Goal: Find contact information: Find contact information

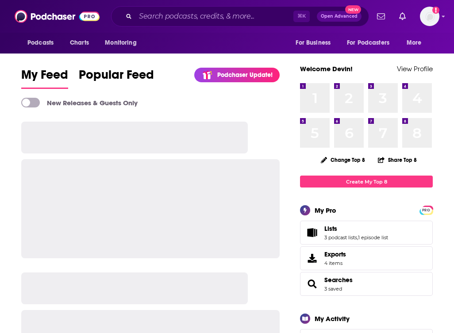
click at [177, 6] on div "Podcasts Charts Monitoring ⌘ K Open Advanced New For Business For Podcasters Mo…" at bounding box center [227, 16] width 454 height 33
click at [177, 13] on input "Search podcasts, credits, & more..." at bounding box center [214, 16] width 158 height 14
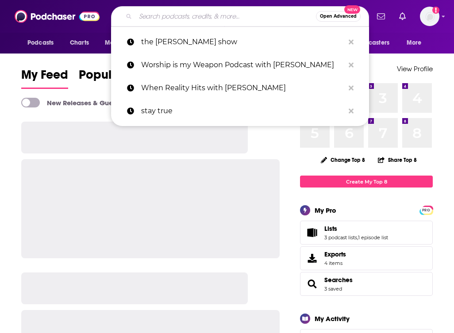
paste input "Heart of Dating"
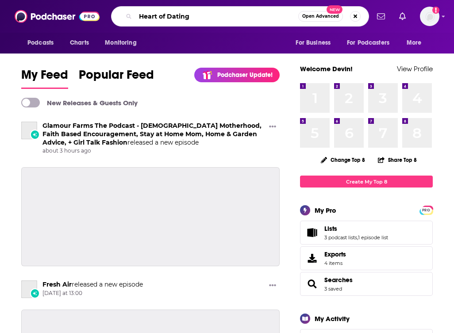
type input "Heart of Dating"
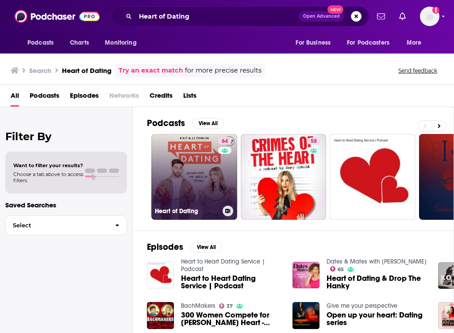
click at [208, 179] on link "64 Heart of Dating" at bounding box center [194, 177] width 86 height 86
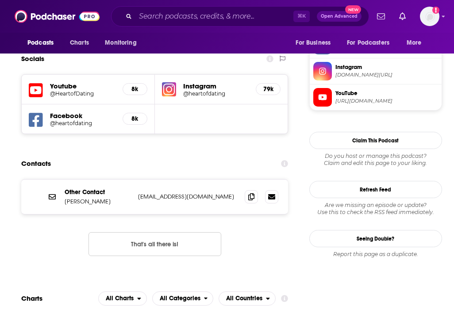
scroll to position [797, 0]
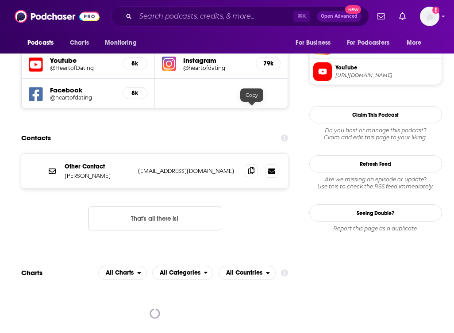
click at [249, 167] on icon at bounding box center [251, 170] width 6 height 7
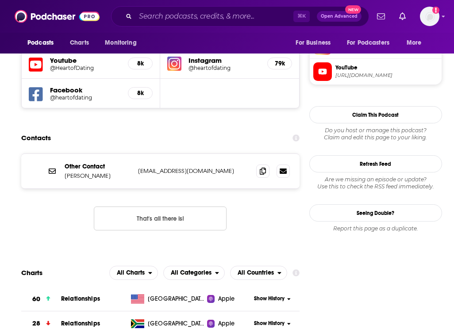
scroll to position [793, 0]
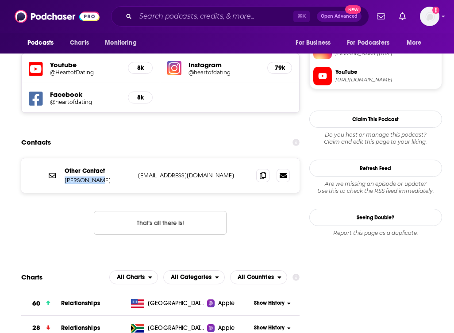
drag, startPoint x: 105, startPoint y: 119, endPoint x: 63, endPoint y: 120, distance: 41.6
click at [63, 158] on div "Other Contact Kait Warman info@hodpodcast.com info@hodpodcast.com" at bounding box center [160, 175] width 278 height 35
copy p "Kait Warman"
click at [237, 16] on input "Search podcasts, credits, & more..." at bounding box center [214, 16] width 158 height 14
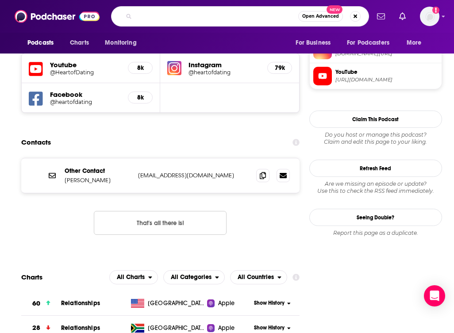
type input "v"
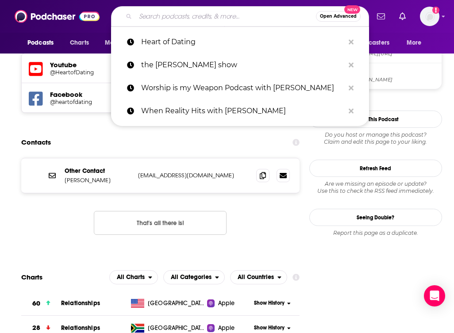
paste input "Happy Tears with Kelsey Humphreys"
type input "Happy Tears with Kelsey Humphreys"
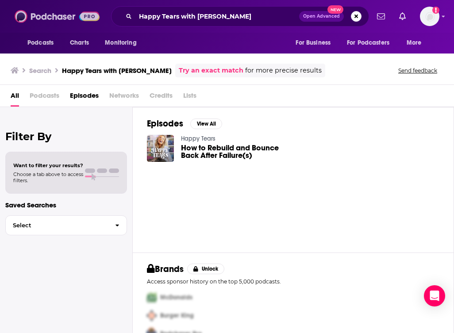
click at [56, 16] on img at bounding box center [57, 16] width 85 height 17
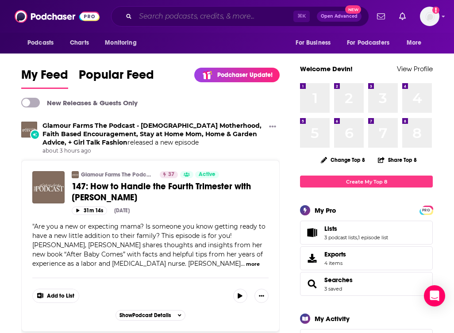
click at [153, 13] on input "Search podcasts, credits, & more..." at bounding box center [214, 16] width 158 height 14
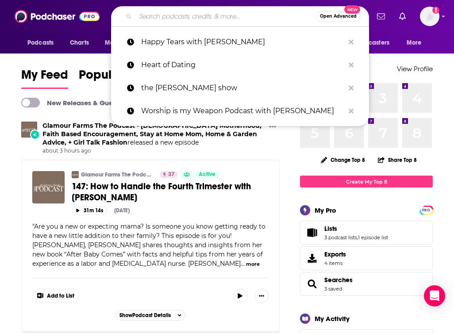
paste input "Happy Tears with Kelsey Humphreys"
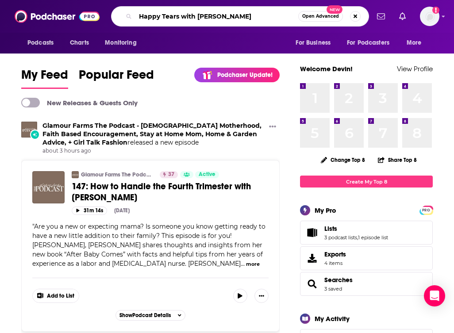
type input "Happy Tears with Kelsey Humphreys"
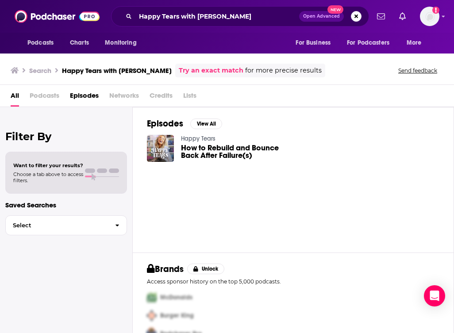
scroll to position [17, 0]
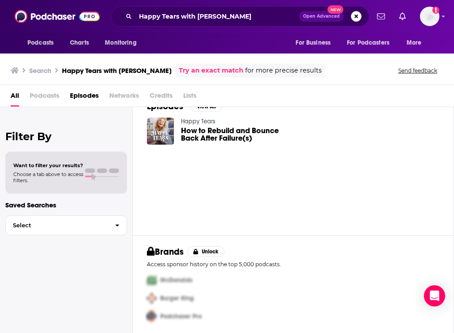
click at [196, 122] on link "Happy Tears" at bounding box center [198, 122] width 35 height 8
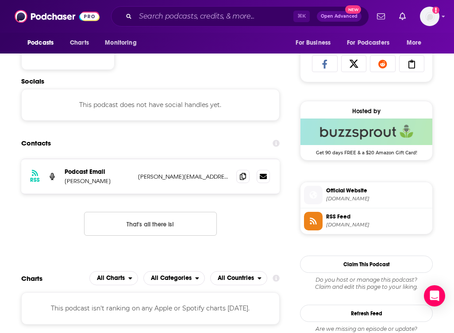
scroll to position [580, 0]
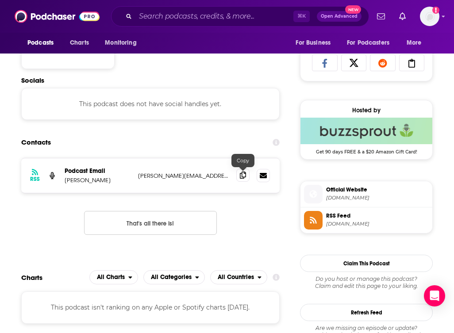
click at [243, 175] on icon at bounding box center [243, 175] width 6 height 7
click at [246, 19] on input "Search podcasts, credits, & more..." at bounding box center [214, 16] width 158 height 14
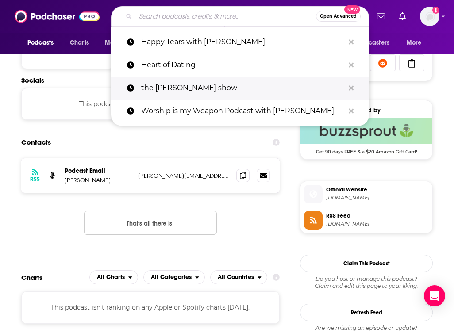
click at [219, 87] on p "the paula faris show" at bounding box center [242, 88] width 203 height 23
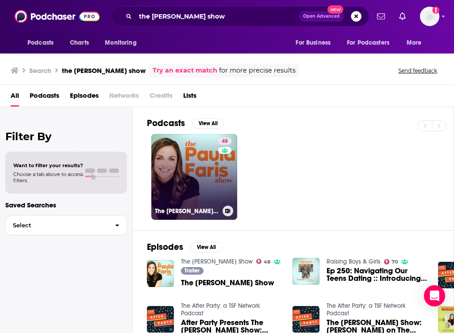
click at [200, 152] on link "48 The Paula Faris Show" at bounding box center [194, 177] width 86 height 86
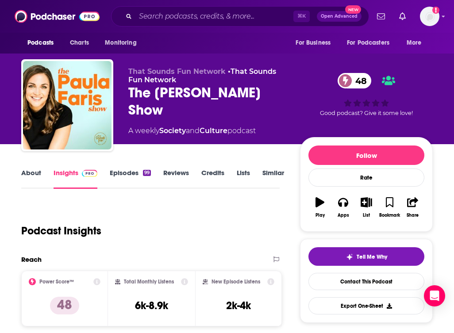
click at [82, 175] on img at bounding box center [89, 173] width 15 height 7
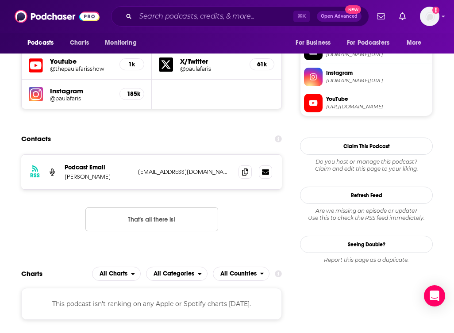
scroll to position [792, 0]
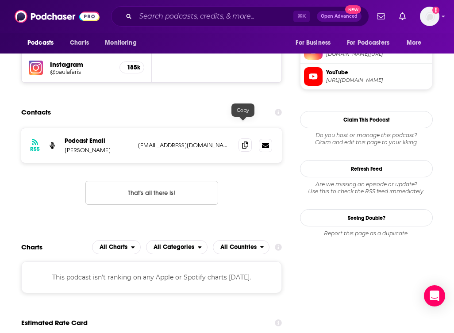
click at [243, 142] on icon at bounding box center [245, 145] width 6 height 7
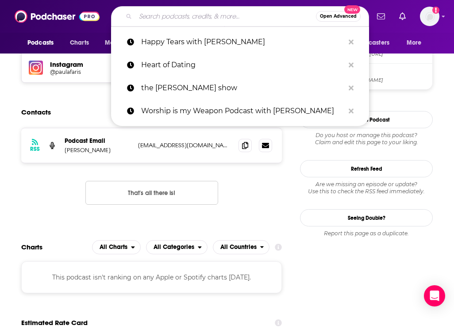
click at [213, 21] on input "Search podcasts, credits, & more..." at bounding box center [225, 16] width 181 height 14
paste input "The Sister Circle Podcast"
type input "The Sister Circle Podcast"
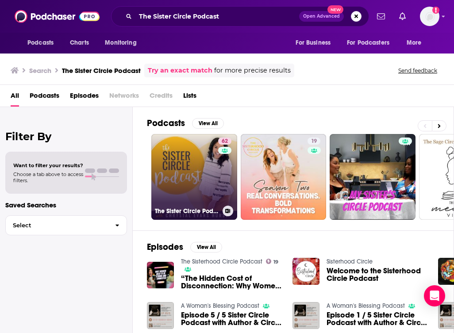
click at [203, 146] on link "62 The Sister Circle Podcast" at bounding box center [194, 177] width 86 height 86
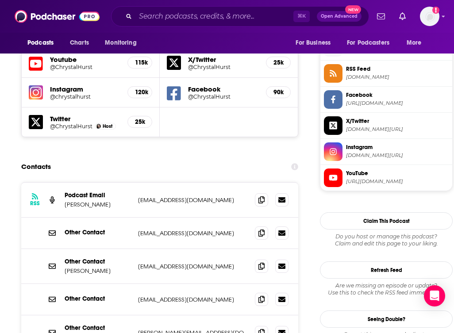
scroll to position [802, 0]
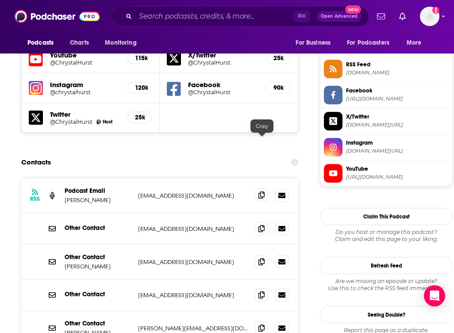
click at [265, 192] on icon at bounding box center [261, 195] width 6 height 7
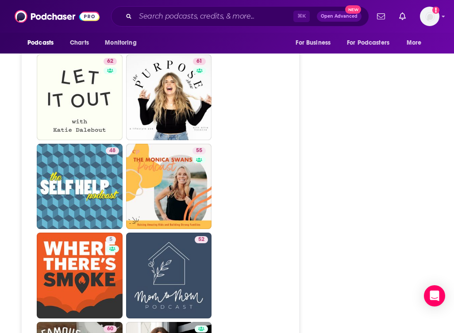
scroll to position [2069, 0]
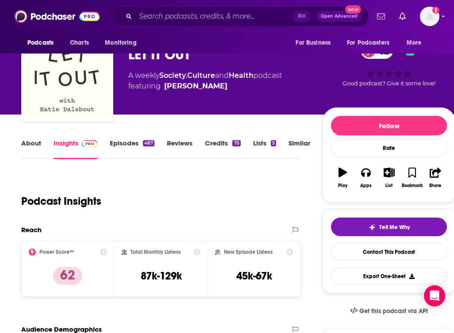
scroll to position [29, 0]
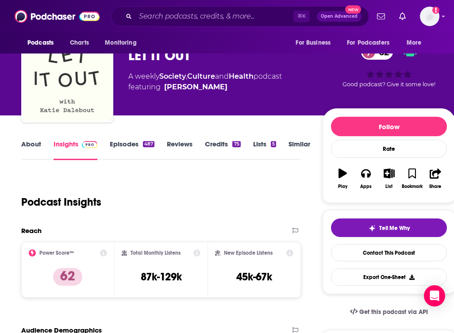
click at [36, 151] on link "About" at bounding box center [31, 150] width 20 height 20
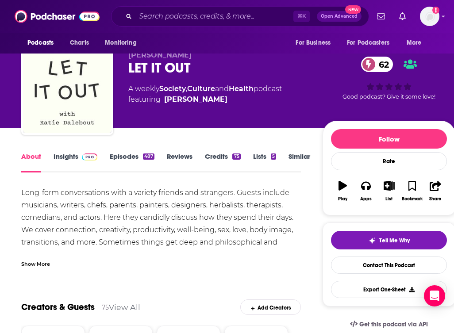
scroll to position [36, 0]
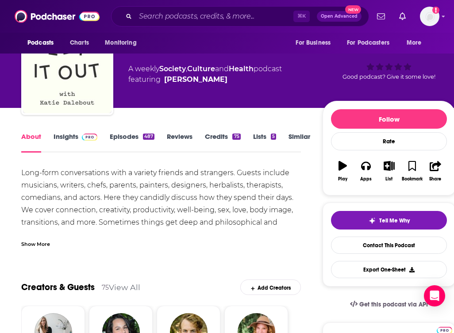
click at [34, 244] on div "Show More" at bounding box center [35, 243] width 29 height 8
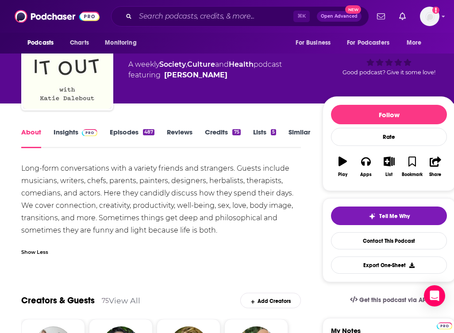
scroll to position [31, 0]
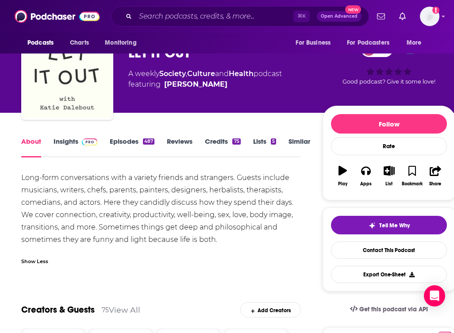
click at [66, 146] on link "Insights" at bounding box center [76, 147] width 44 height 20
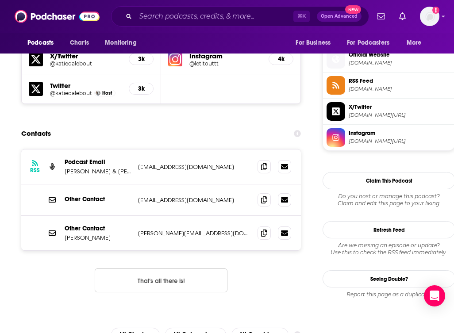
scroll to position [824, 0]
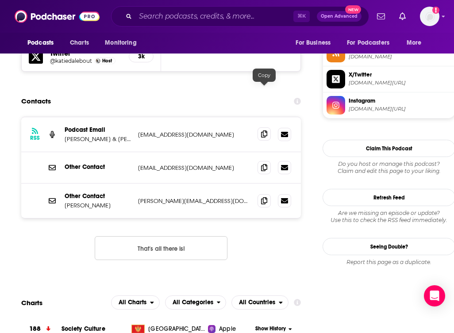
click at [263, 131] on icon at bounding box center [264, 134] width 6 height 7
click at [88, 135] on p "Katie Dalebout & Serena Wolf" at bounding box center [98, 139] width 66 height 8
copy p "Katie Dalebout & Serena Wolf"
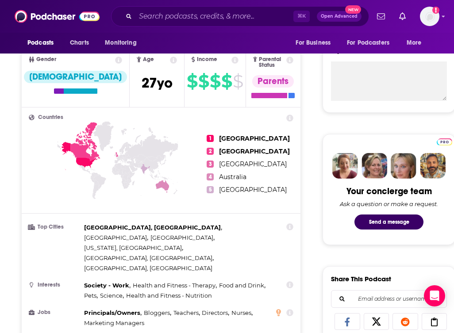
scroll to position [0, 0]
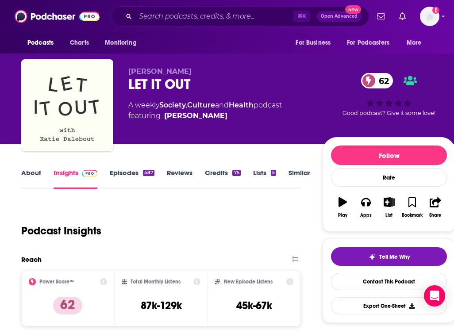
click at [196, 83] on div "LET IT OUT 62" at bounding box center [218, 84] width 180 height 17
drag, startPoint x: 196, startPoint y: 83, endPoint x: 121, endPoint y: 83, distance: 75.2
click at [121, 83] on div "Katie Dalebout LET IT OUT 62 A weekly Society , Culture and Health podcast feat…" at bounding box center [238, 107] width 434 height 96
copy div "LET IT OUT 62"
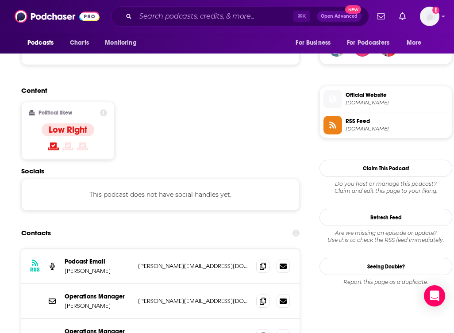
scroll to position [668, 0]
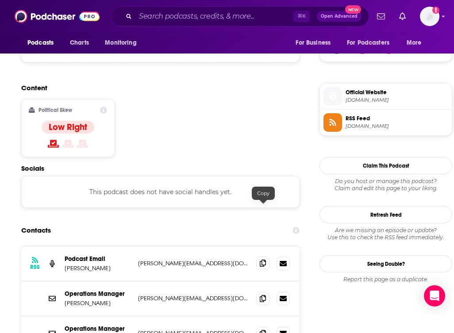
click at [265, 260] on icon at bounding box center [263, 263] width 6 height 7
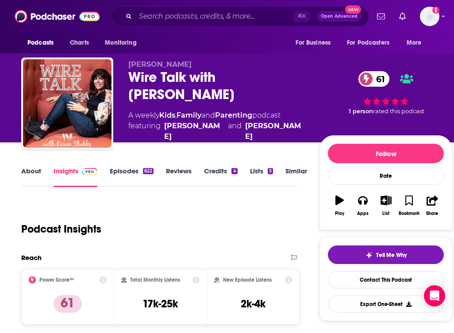
scroll to position [0, 0]
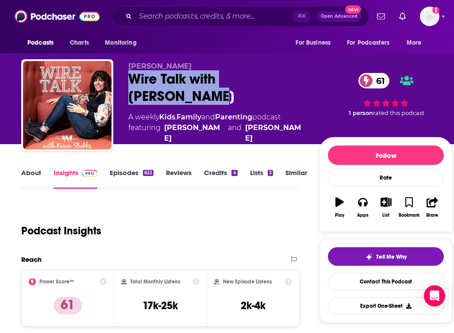
drag, startPoint x: 130, startPoint y: 83, endPoint x: 171, endPoint y: 104, distance: 45.7
click at [171, 104] on div "Wire Talk with Karen Stubbs 61" at bounding box center [216, 87] width 177 height 35
copy h2 "Wire Talk with Karen Stubbs"
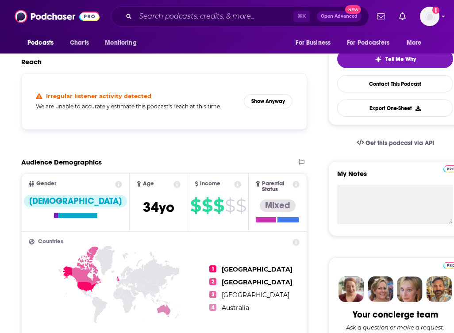
scroll to position [200, 0]
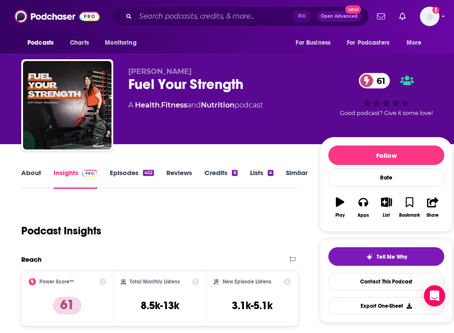
scroll to position [0, 0]
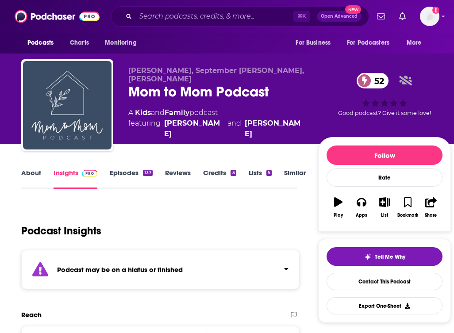
click at [121, 177] on link "Episodes 137" at bounding box center [131, 179] width 43 height 20
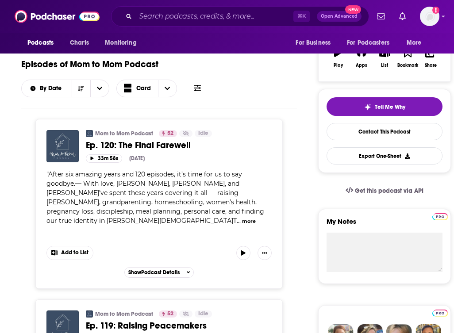
scroll to position [151, 0]
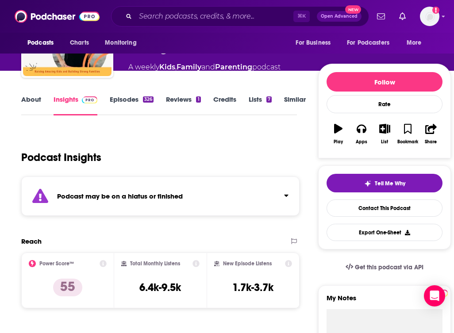
scroll to position [68, 0]
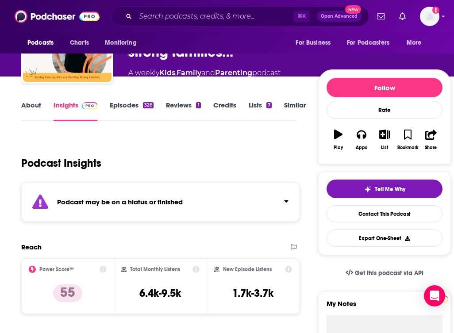
click at [134, 106] on link "Episodes 326" at bounding box center [132, 111] width 44 height 20
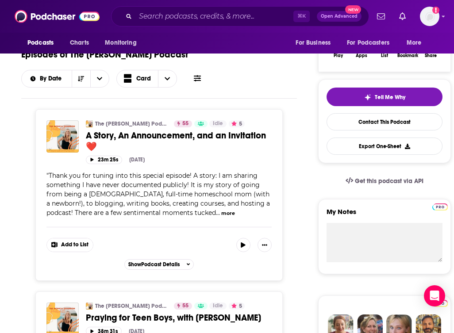
scroll to position [158, 0]
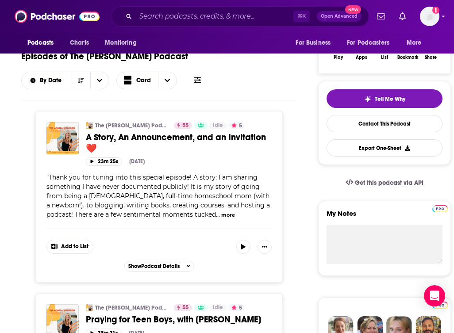
click at [221, 219] on button "more" at bounding box center [228, 216] width 14 height 8
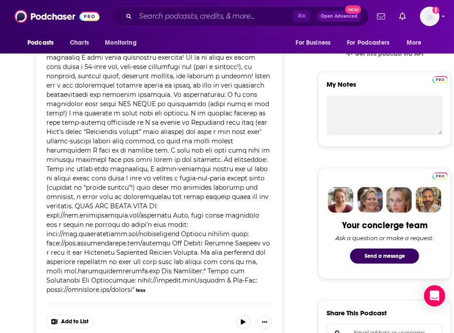
scroll to position [293, 0]
